Goal: Task Accomplishment & Management: Manage account settings

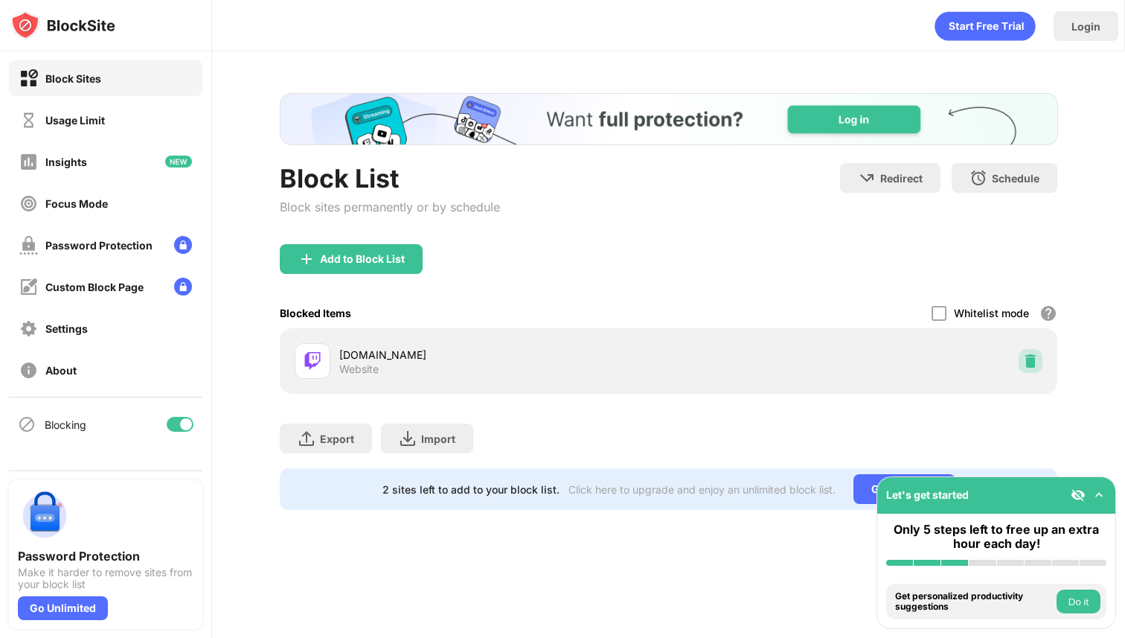
click at [1028, 356] on img at bounding box center [1030, 361] width 15 height 15
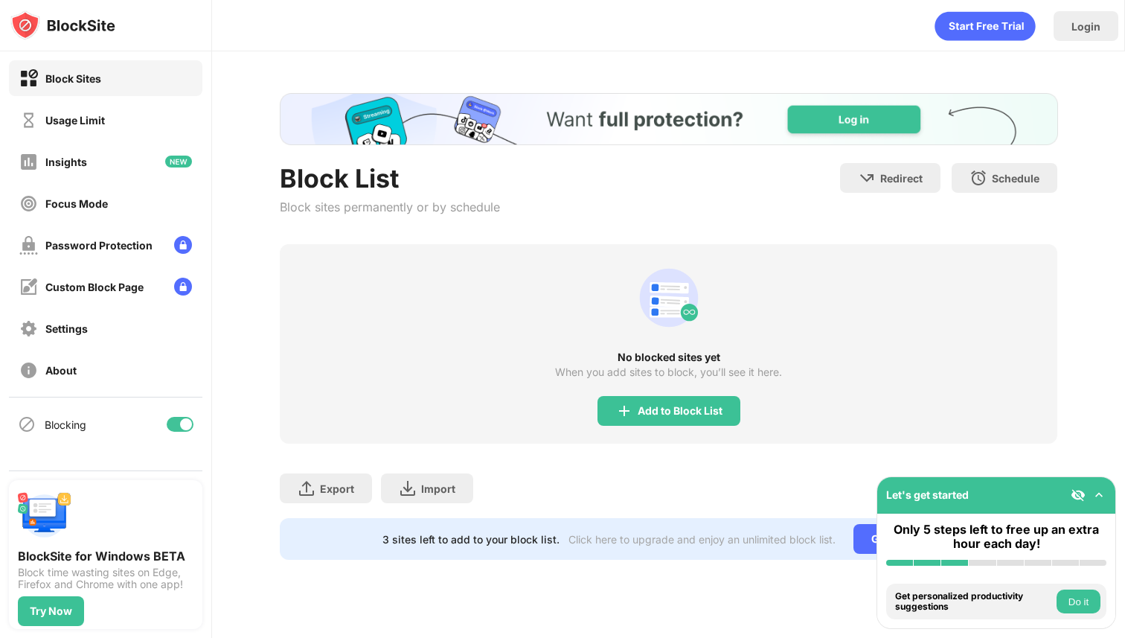
click at [667, 337] on div "No blocked sites yet When you add sites to block, you’ll see it here. Add to Bl…" at bounding box center [669, 343] width 779 height 199
click at [663, 425] on div "Add to Block List" at bounding box center [669, 411] width 143 height 30
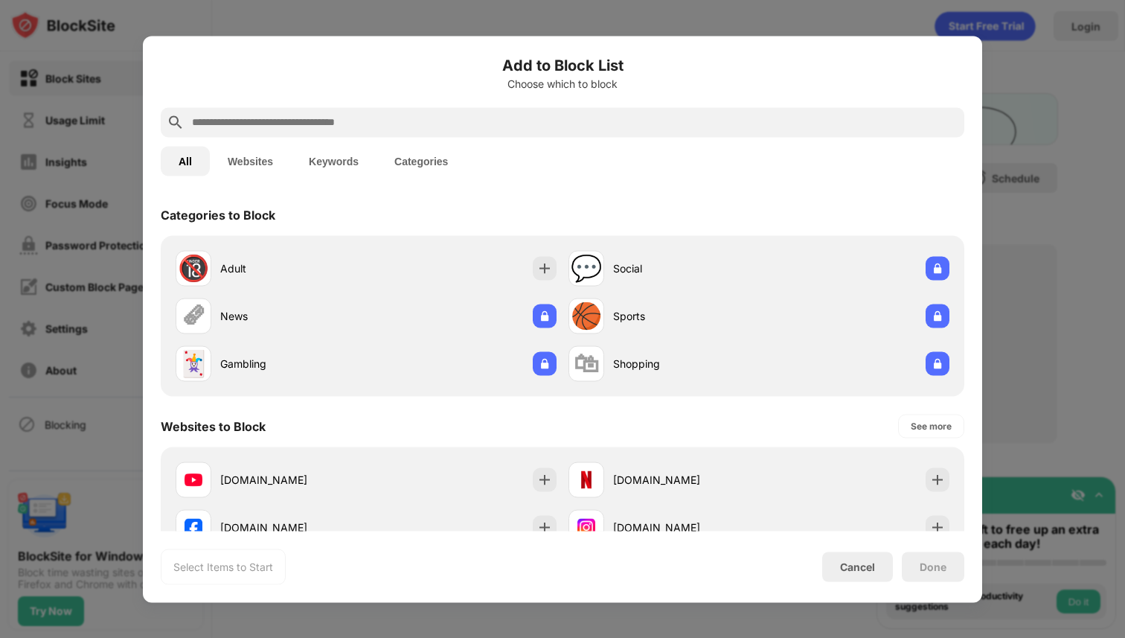
click at [564, 129] on input "text" at bounding box center [575, 122] width 768 height 18
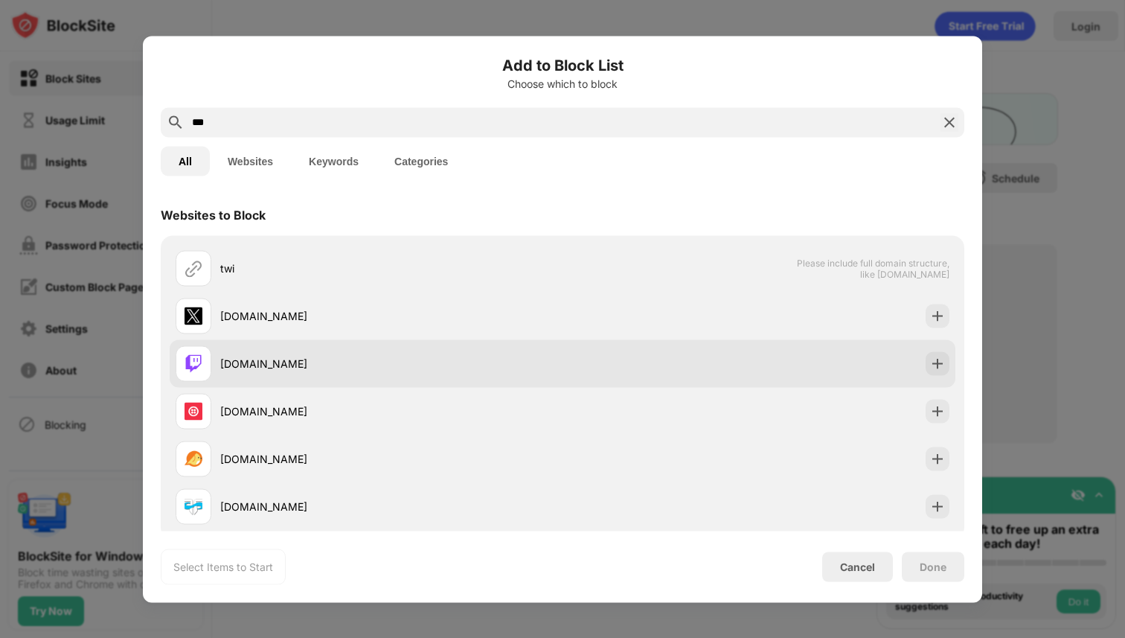
type input "***"
click at [554, 348] on div "[DOMAIN_NAME]" at bounding box center [369, 363] width 387 height 36
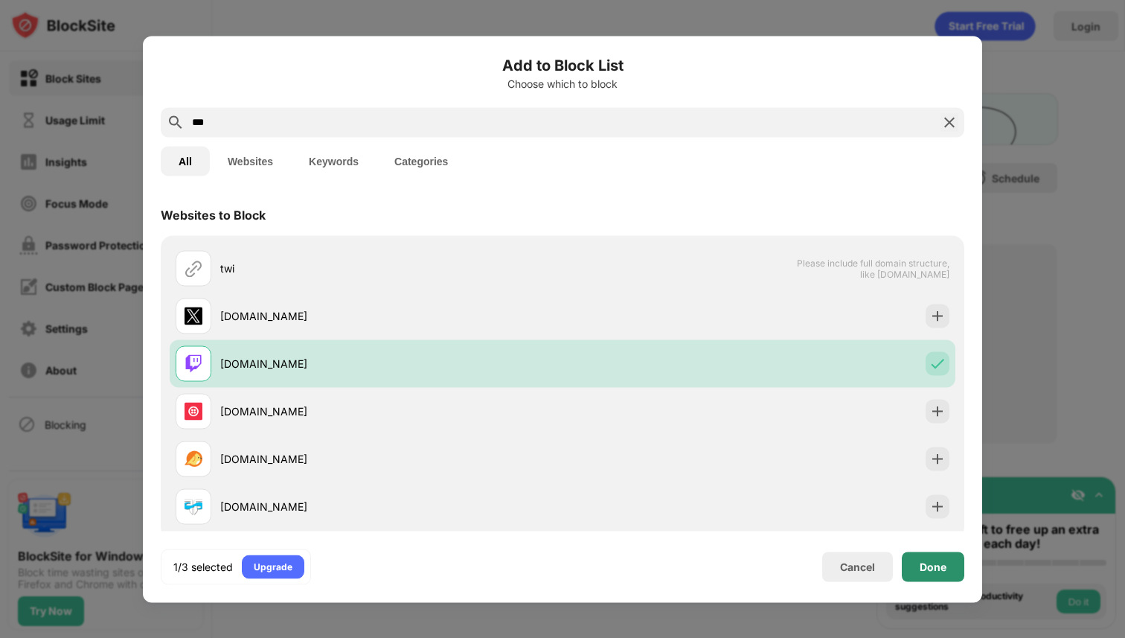
click at [940, 564] on div "Done" at bounding box center [933, 566] width 27 height 12
